Goal: Information Seeking & Learning: Learn about a topic

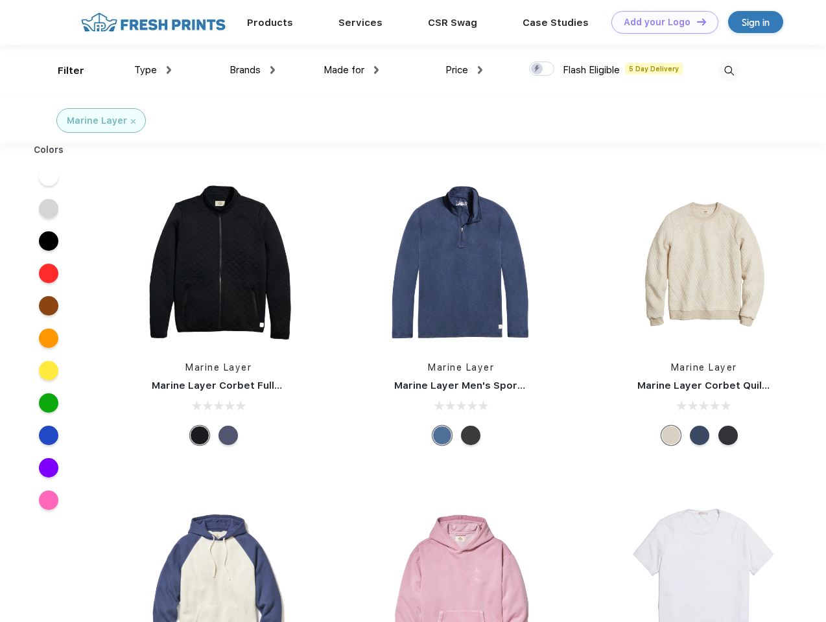
click at [660, 22] on link "Add your Logo Design Tool" at bounding box center [664, 22] width 107 height 23
click at [0, 0] on div "Design Tool" at bounding box center [0, 0] width 0 height 0
click at [696, 21] on link "Add your Logo Design Tool" at bounding box center [664, 22] width 107 height 23
click at [62, 71] on div "Filter" at bounding box center [71, 71] width 27 height 15
click at [153, 70] on span "Type" at bounding box center [145, 70] width 23 height 12
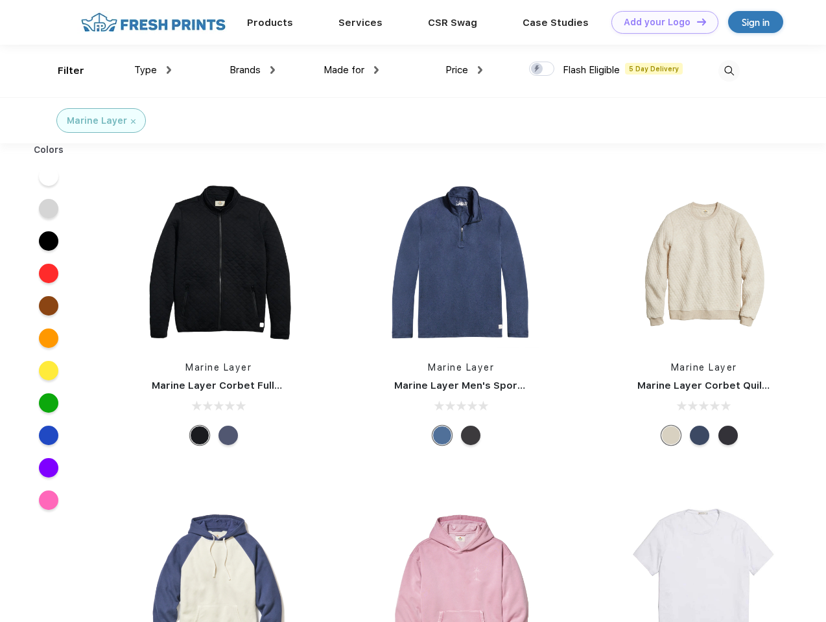
click at [252, 70] on span "Brands" at bounding box center [245, 70] width 31 height 12
click at [351, 70] on span "Made for" at bounding box center [344, 70] width 41 height 12
click at [464, 70] on span "Price" at bounding box center [456, 70] width 23 height 12
click at [542, 69] on div at bounding box center [541, 69] width 25 height 14
click at [537, 69] on input "checkbox" at bounding box center [533, 65] width 8 height 8
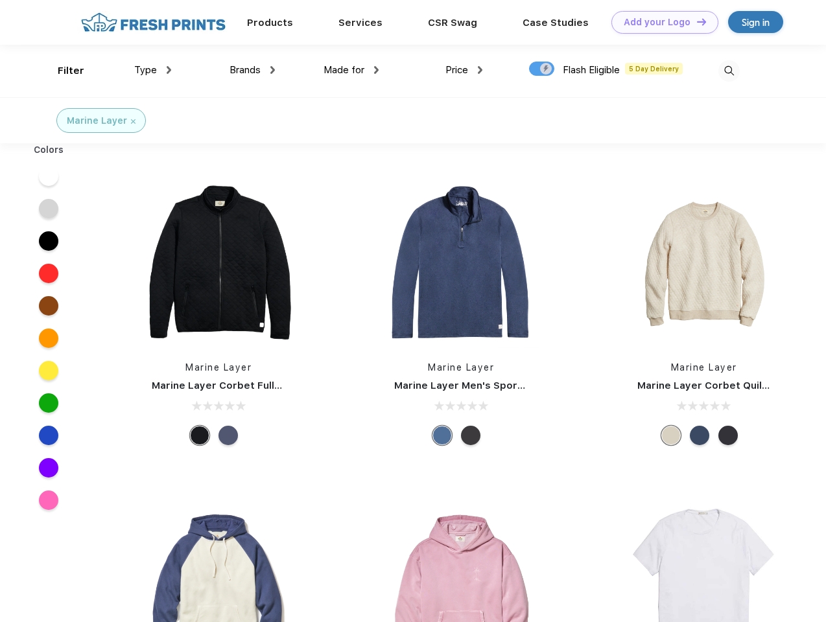
click at [729, 71] on img at bounding box center [728, 70] width 21 height 21
